Goal: Information Seeking & Learning: Find specific fact

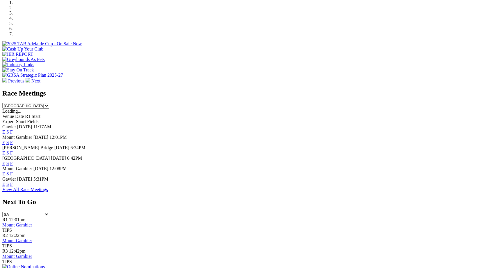
scroll to position [189, 0]
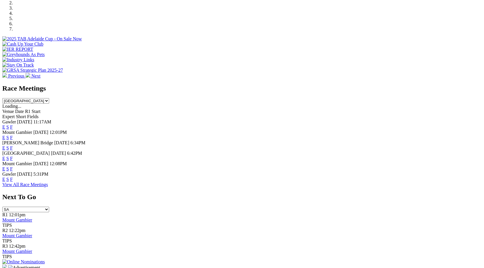
click at [13, 179] on link "F" at bounding box center [11, 179] width 3 height 5
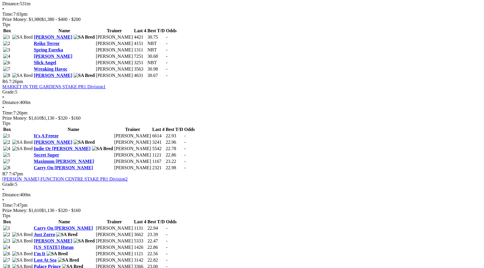
scroll to position [605, 0]
